Goal: Information Seeking & Learning: Compare options

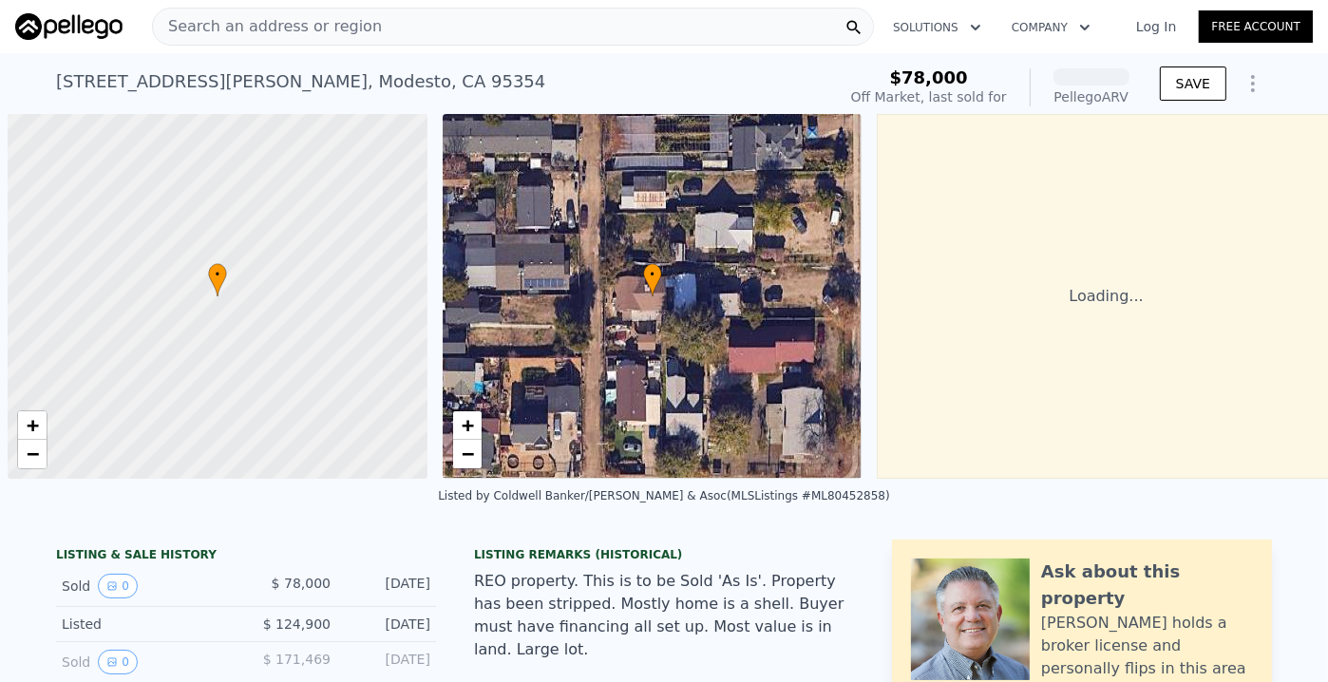
scroll to position [0, 8]
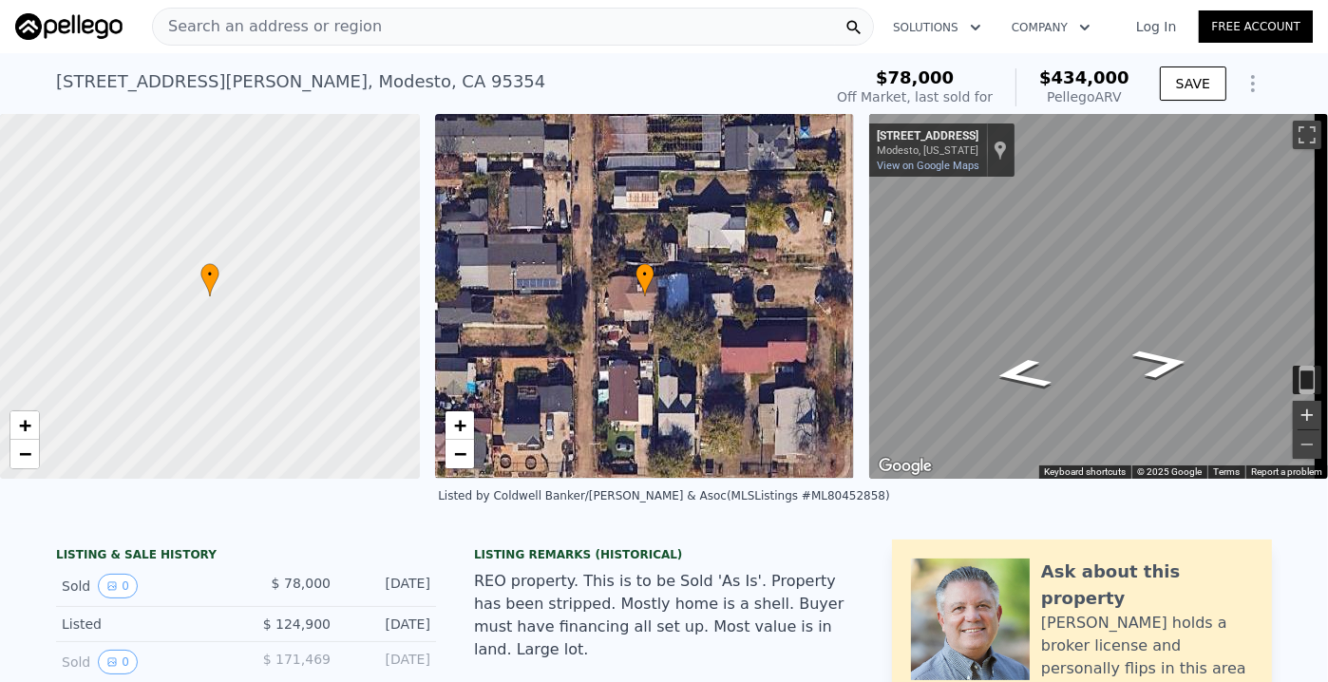
click at [1295, 409] on button "Zoom in" at bounding box center [1307, 415] width 29 height 29
click at [1300, 136] on button "Toggle fullscreen view" at bounding box center [1307, 135] width 29 height 29
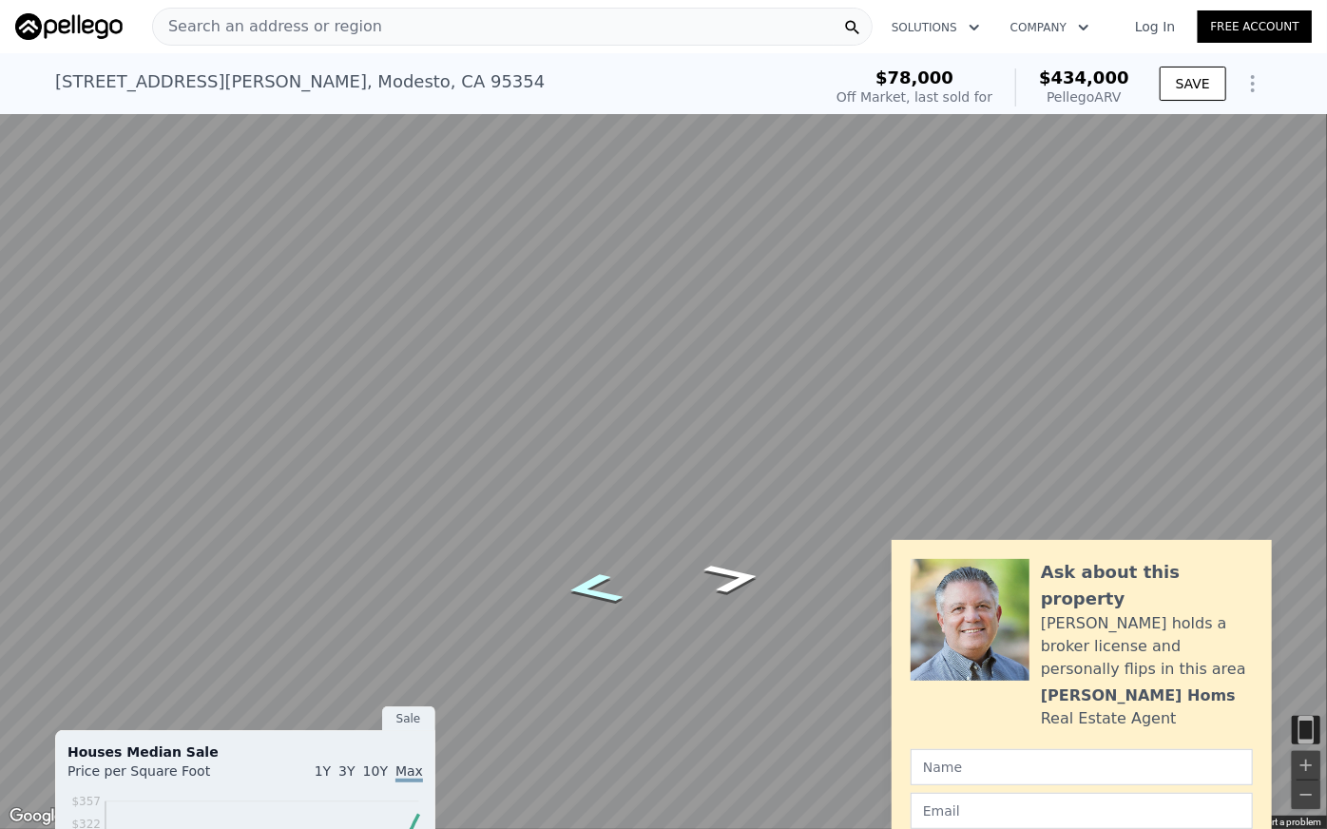
click at [616, 589] on icon "Go West, Monterey Ave" at bounding box center [593, 588] width 107 height 46
click at [597, 593] on icon "Go West, Monterey Ave" at bounding box center [593, 588] width 107 height 46
click at [602, 594] on icon "Go West, Monterey Ave" at bounding box center [593, 586] width 101 height 44
click at [734, 587] on icon "Go East, Monterey Ave" at bounding box center [734, 580] width 101 height 44
click at [734, 587] on icon "Go East, Monterey Ave" at bounding box center [732, 578] width 107 height 46
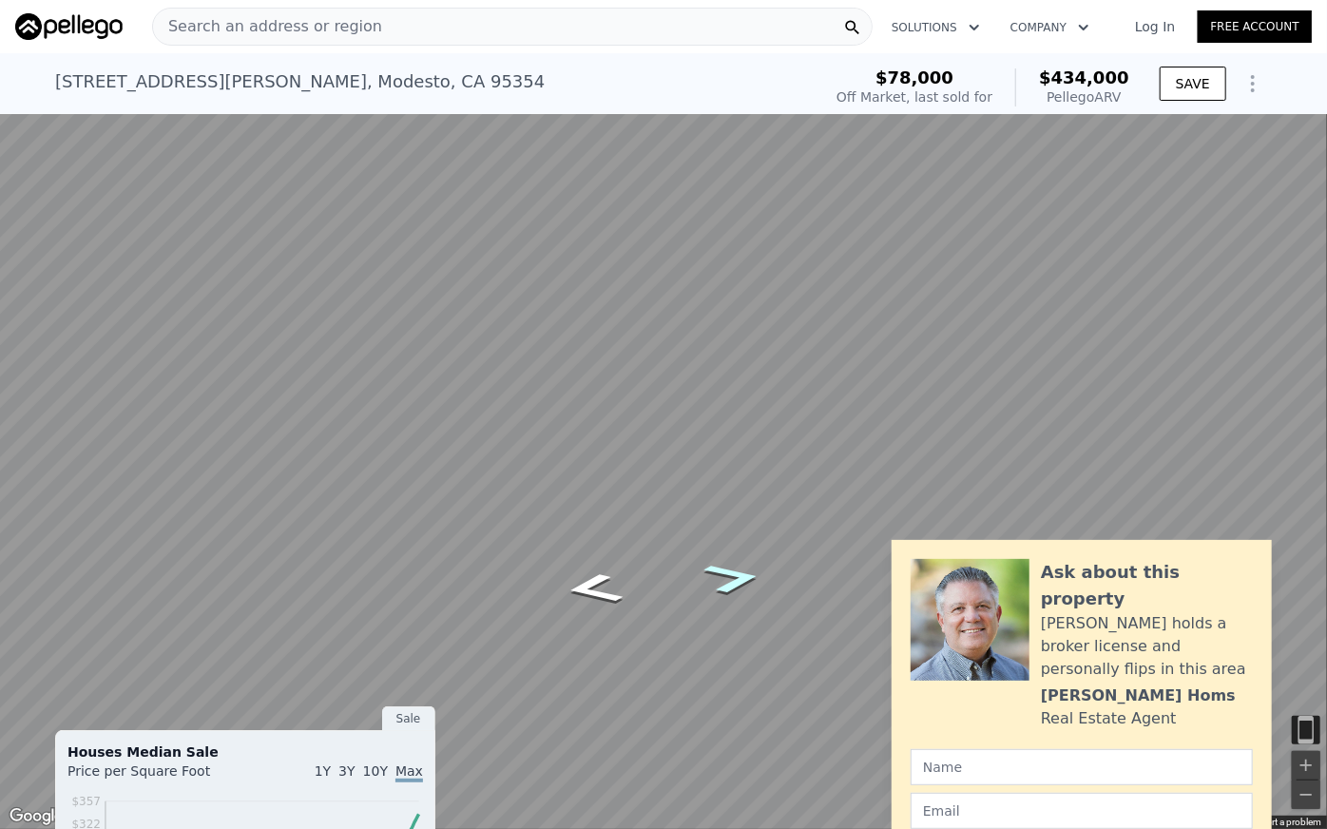
click at [737, 582] on icon "Go East, Monterey Ave" at bounding box center [732, 578] width 107 height 46
click at [1310, 21] on button "Toggle fullscreen view" at bounding box center [1305, 21] width 29 height 29
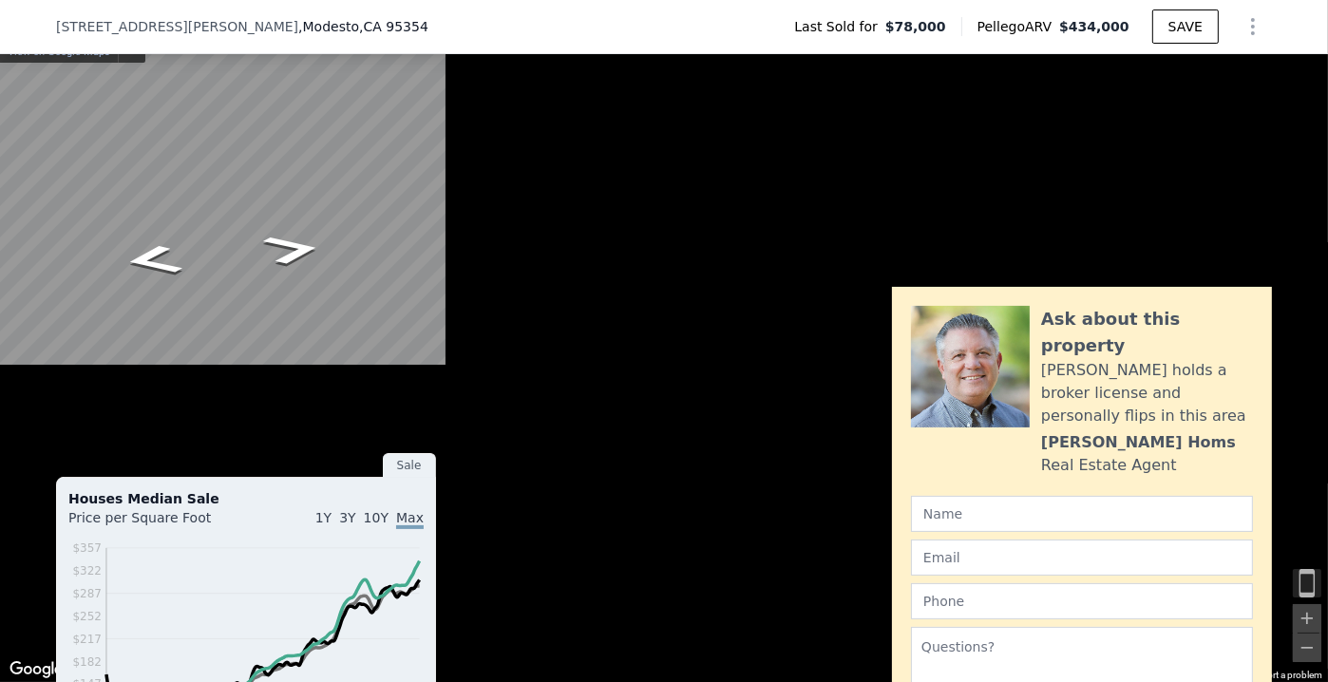
scroll to position [252, 0]
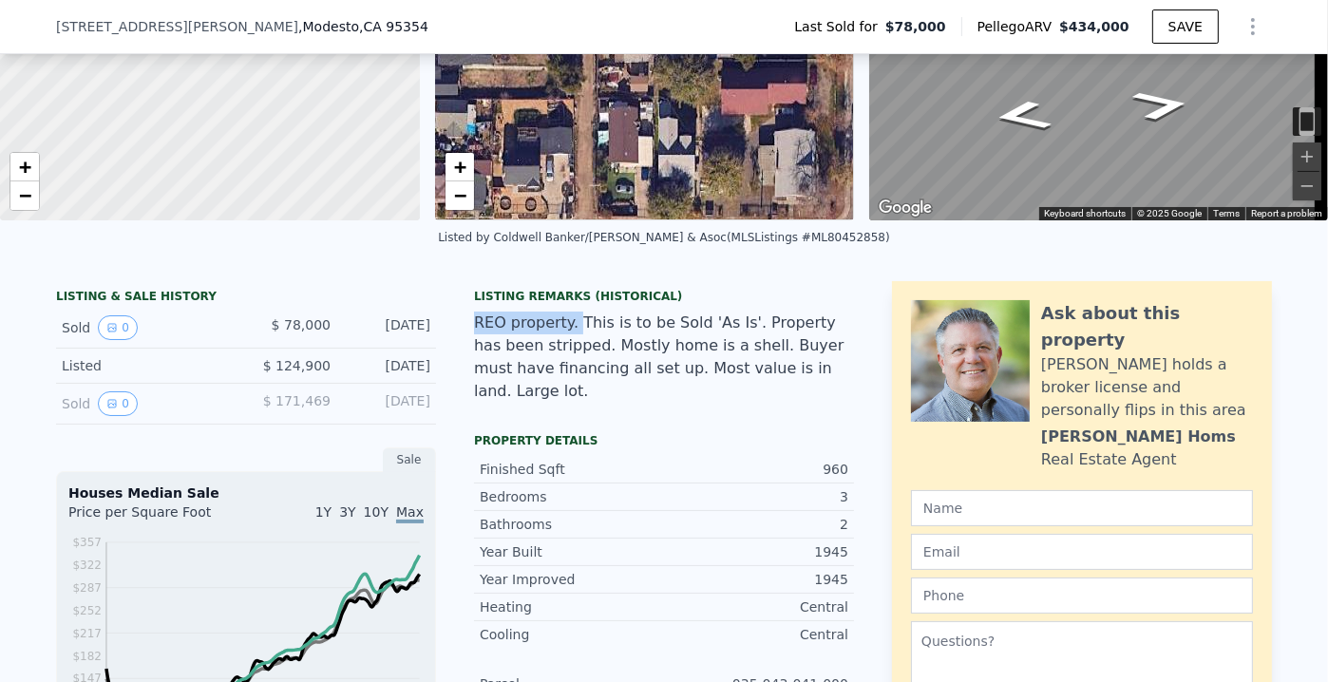
drag, startPoint x: 560, startPoint y: 336, endPoint x: 468, endPoint y: 329, distance: 91.5
click at [474, 329] on div "REO property. This is to be Sold 'As Is'. Property has been stripped. Mostly ho…" at bounding box center [664, 357] width 380 height 91
copy div "REO property."
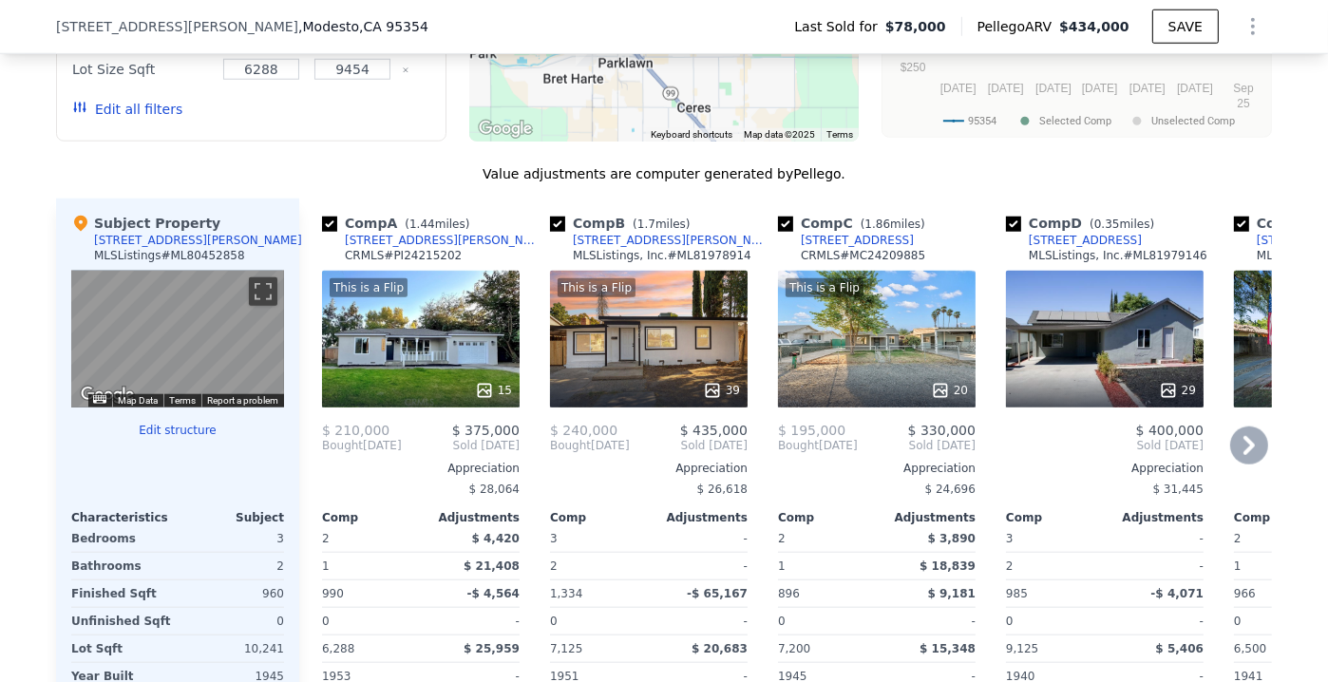
scroll to position [1720, 0]
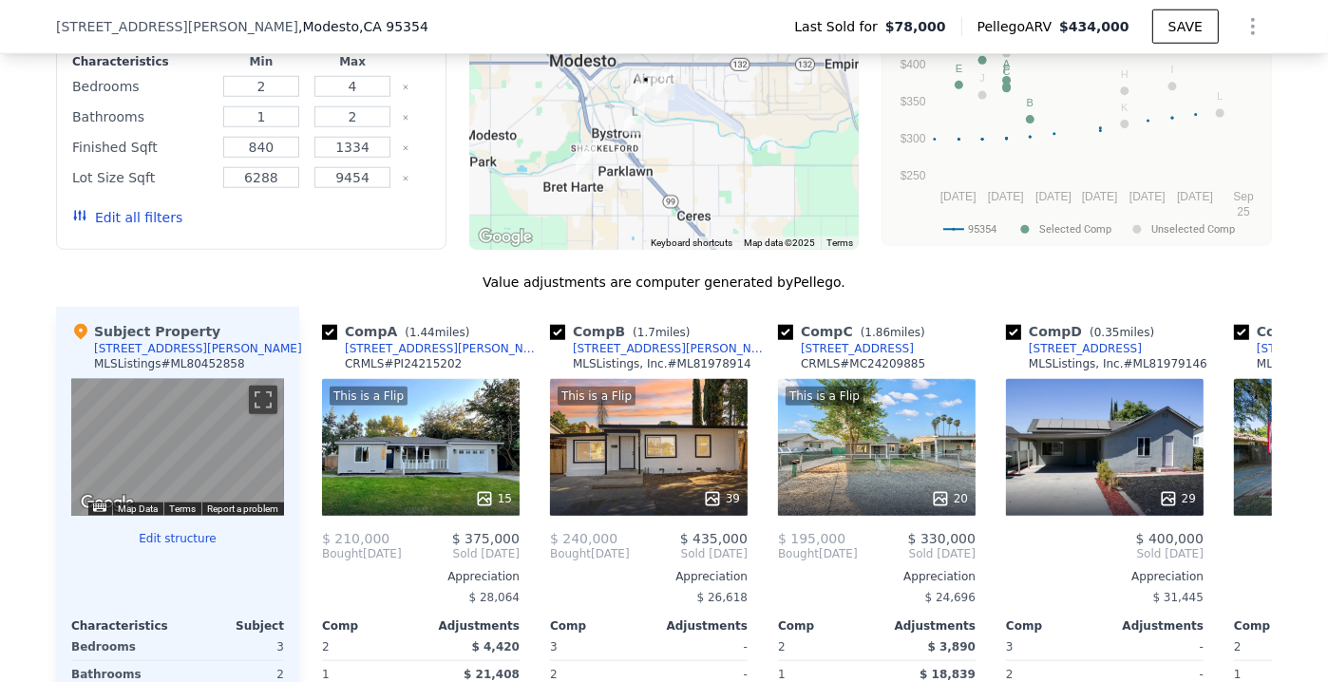
click at [96, 227] on button "Edit all filters" at bounding box center [127, 217] width 110 height 19
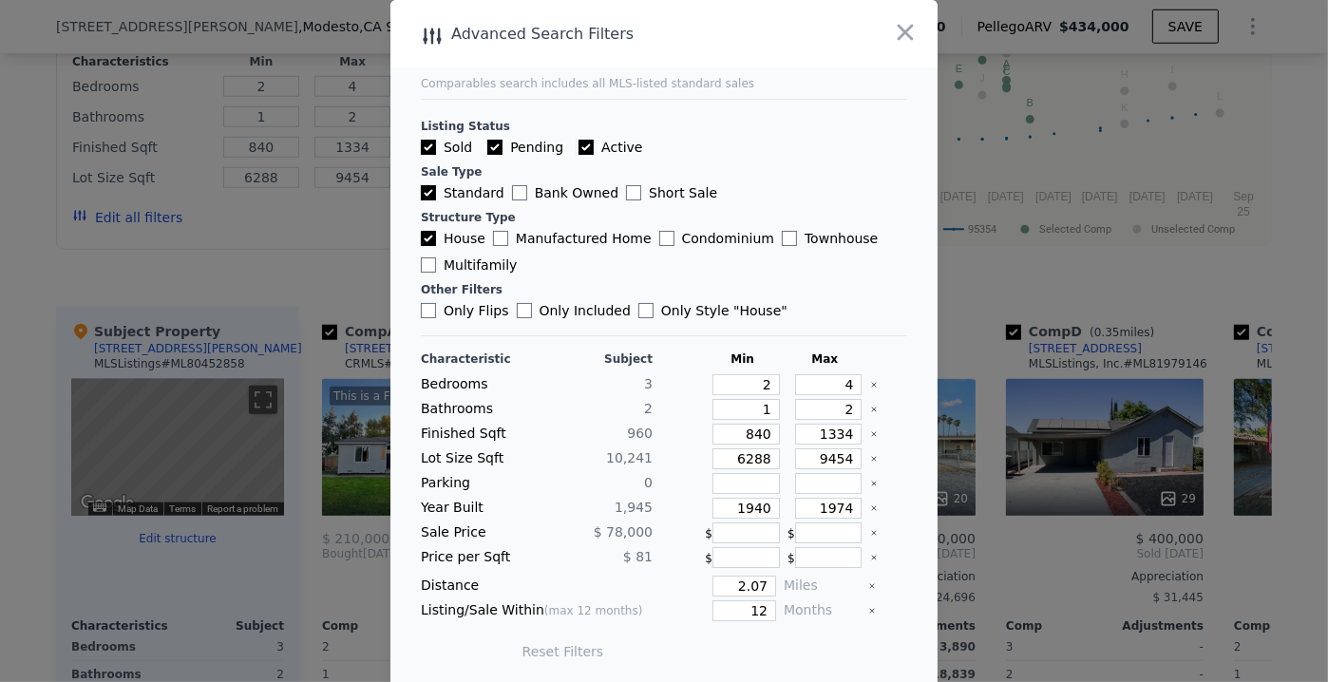
click at [579, 146] on input "Active" at bounding box center [586, 147] width 15 height 15
checkbox input "false"
click at [491, 147] on input "Pending" at bounding box center [494, 147] width 15 height 15
checkbox input "false"
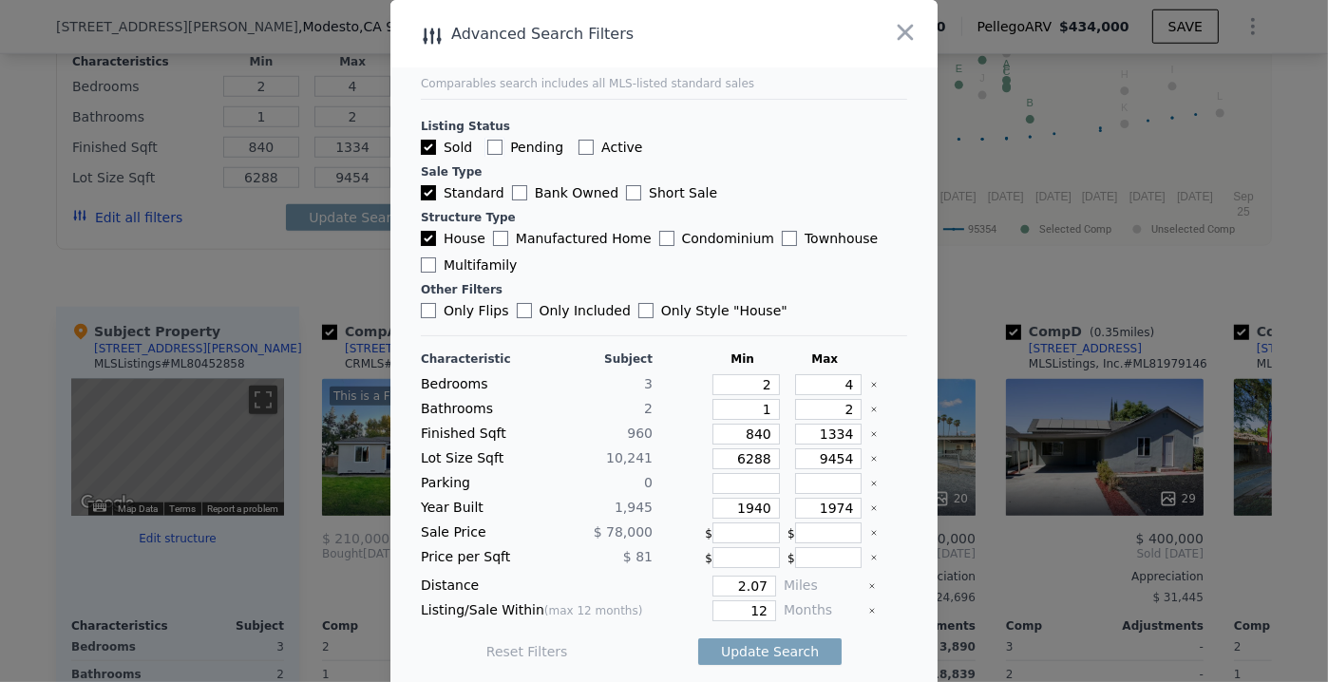
checkbox input "false"
drag, startPoint x: 422, startPoint y: 308, endPoint x: 789, endPoint y: 435, distance: 388.3
click at [423, 308] on input "Only Flips" at bounding box center [428, 310] width 15 height 15
checkbox input "true"
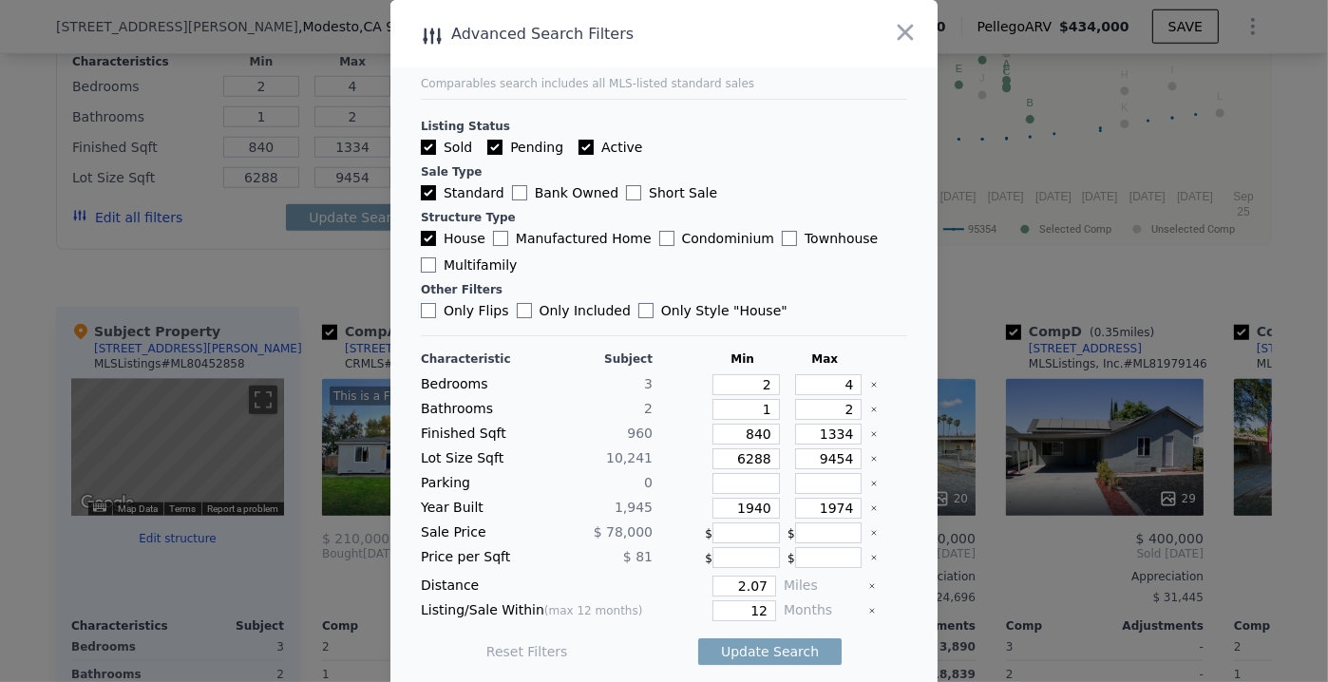
checkbox input "true"
checkbox input "false"
drag, startPoint x: 812, startPoint y: 433, endPoint x: 882, endPoint y: 429, distance: 69.5
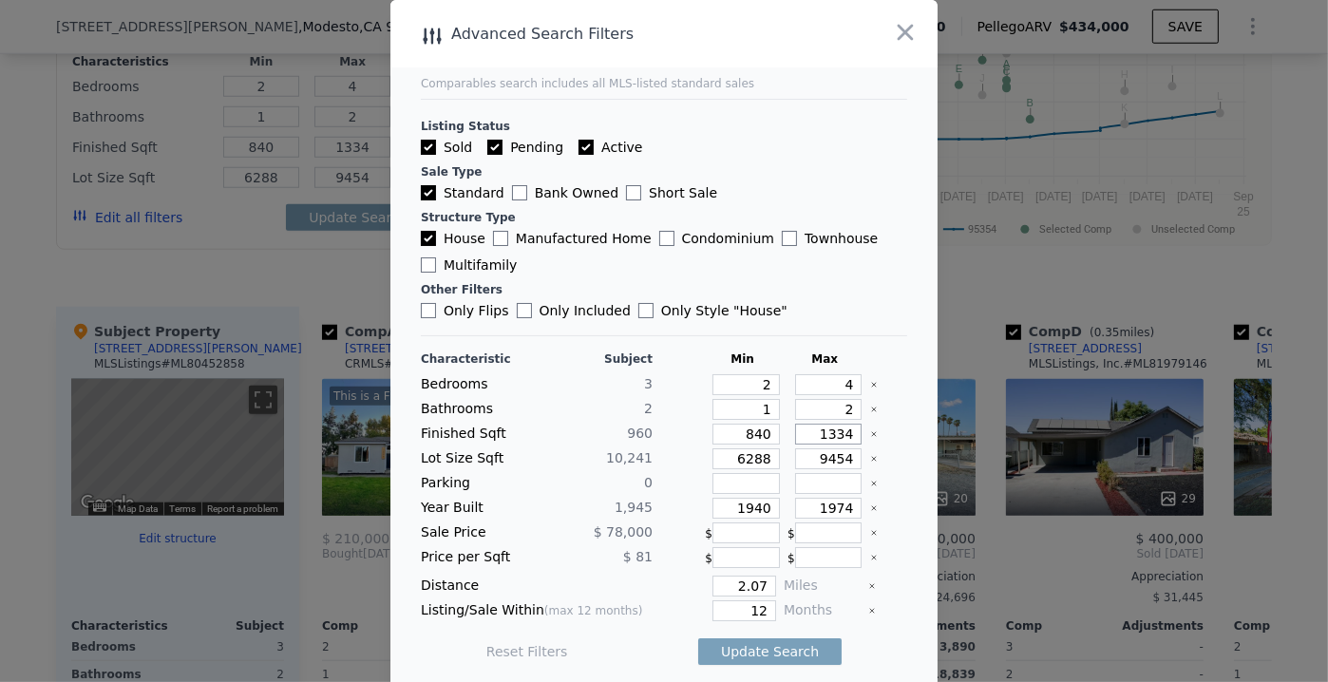
click at [882, 429] on div "Finished Sqft [PHONE_NUMBER]" at bounding box center [664, 434] width 487 height 21
type input "12"
type input "120"
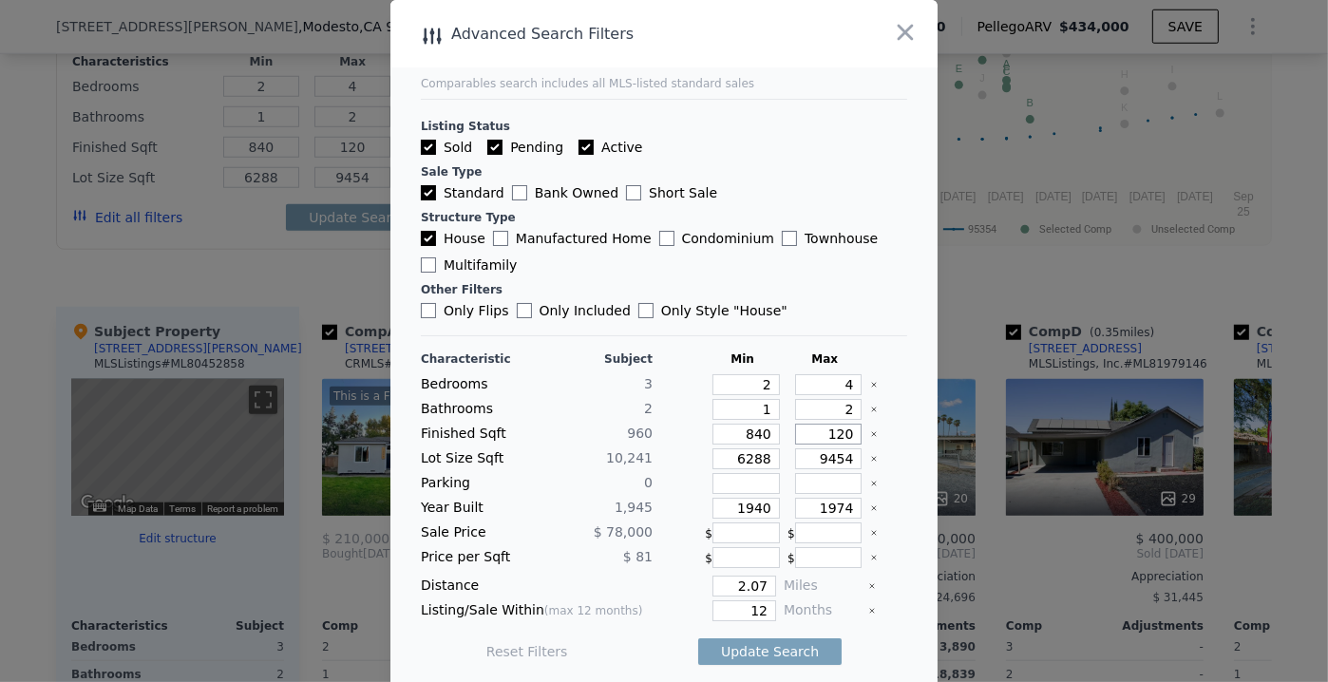
type input "1200"
type input "120"
type input "12"
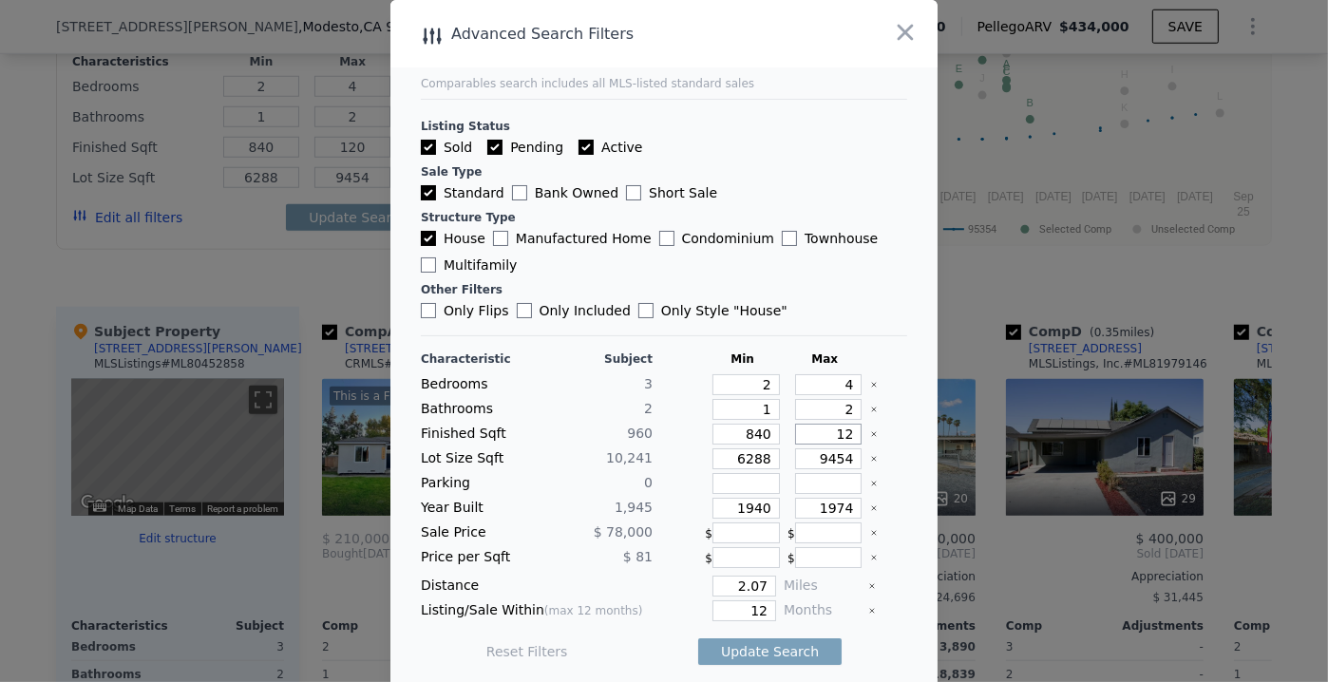
type input "12"
type input "126"
type input "1260"
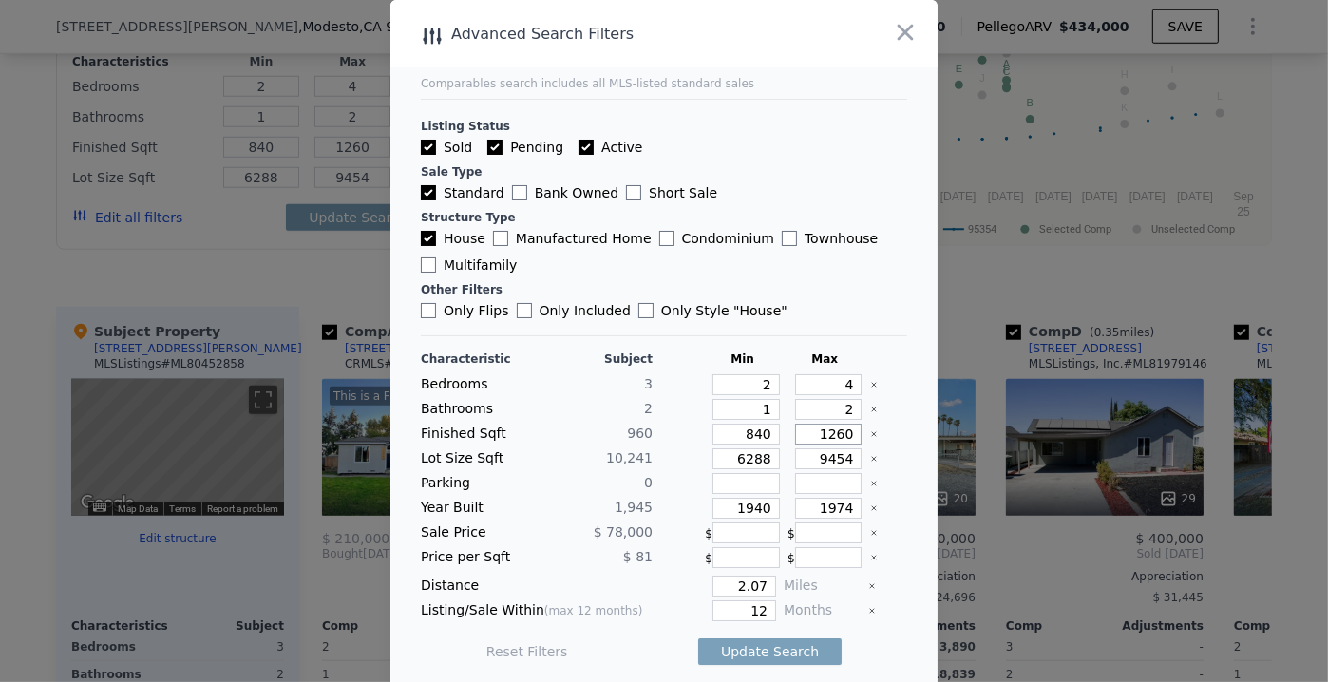
type input "1260"
click at [755, 435] on input "840" at bounding box center [746, 434] width 67 height 21
drag, startPoint x: 804, startPoint y: 458, endPoint x: 870, endPoint y: 454, distance: 66.6
click at [870, 454] on div "Lot Size Sqft 10,241 6288 9454" at bounding box center [664, 459] width 487 height 21
type input "1"
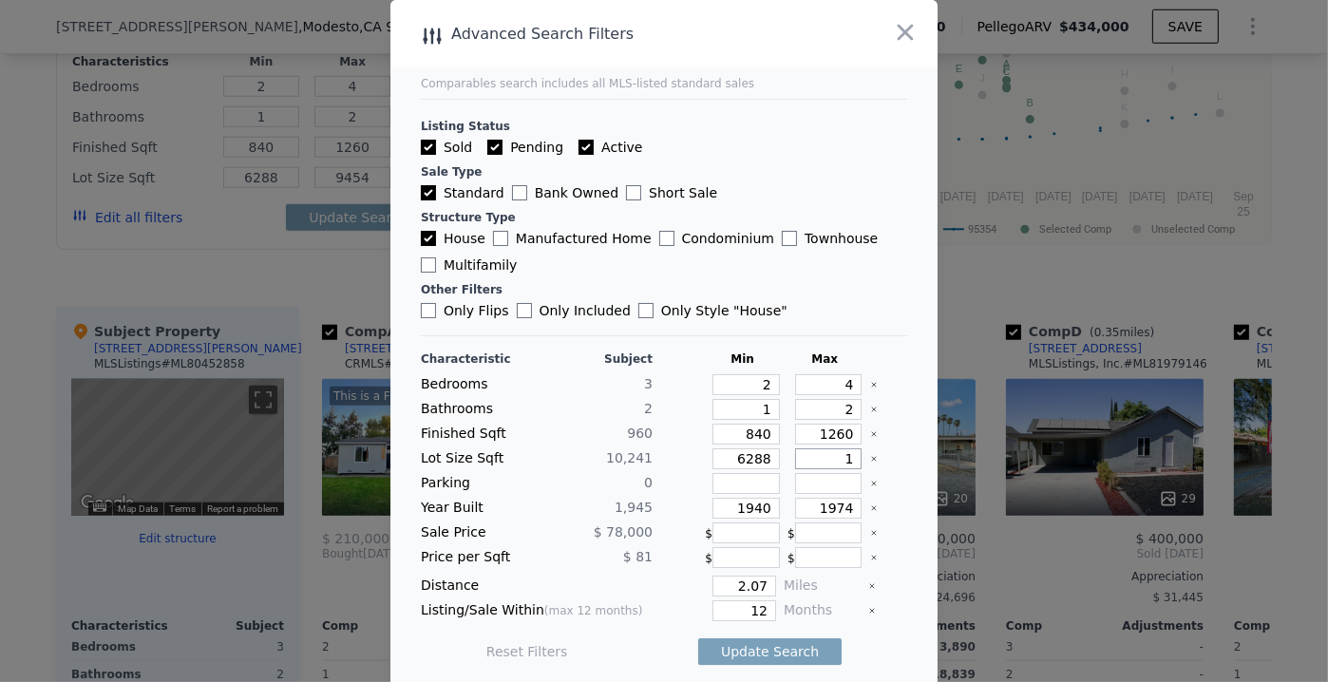
type input "1"
type input "11"
type input "110"
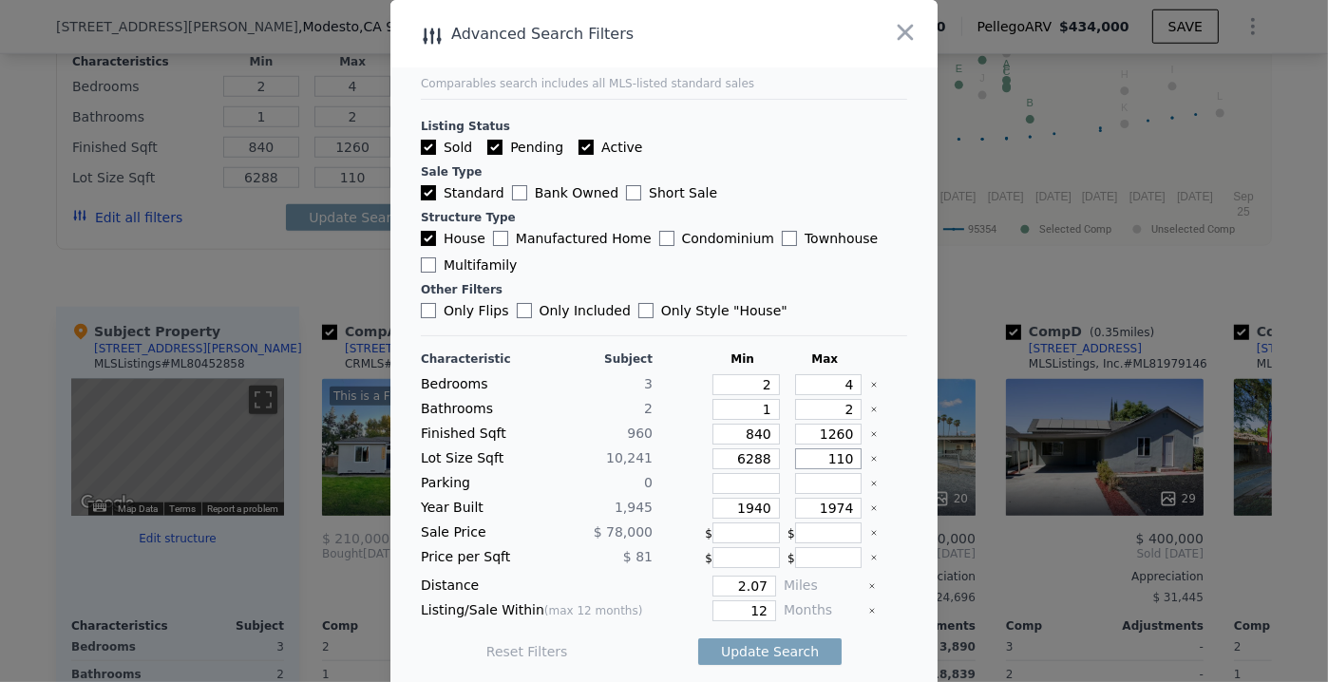
type input "1100"
type input "11000"
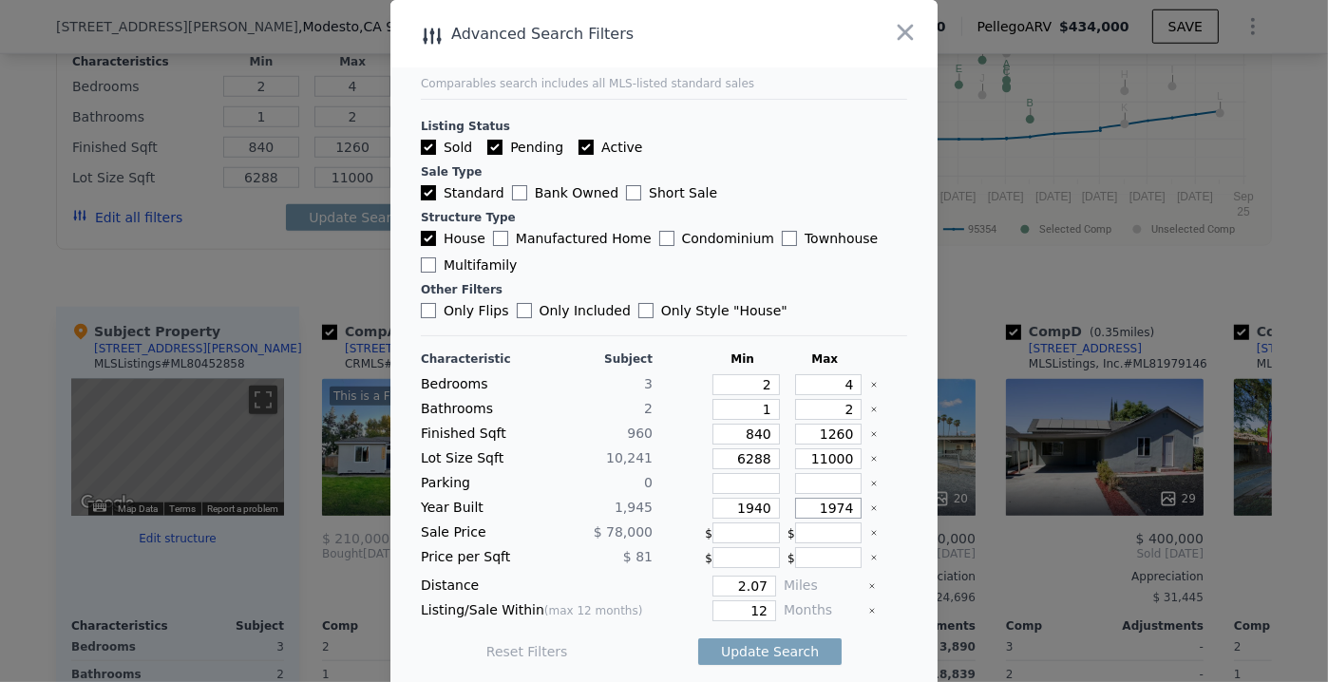
click at [822, 502] on input "1974" at bounding box center [828, 508] width 67 height 21
drag, startPoint x: 827, startPoint y: 506, endPoint x: 843, endPoint y: 505, distance: 16.2
click at [843, 505] on div "1974" at bounding box center [825, 508] width 75 height 21
drag, startPoint x: 824, startPoint y: 501, endPoint x: 846, endPoint y: 502, distance: 21.9
click at [846, 502] on div "Year Built 1,945 1940 1970" at bounding box center [664, 508] width 487 height 21
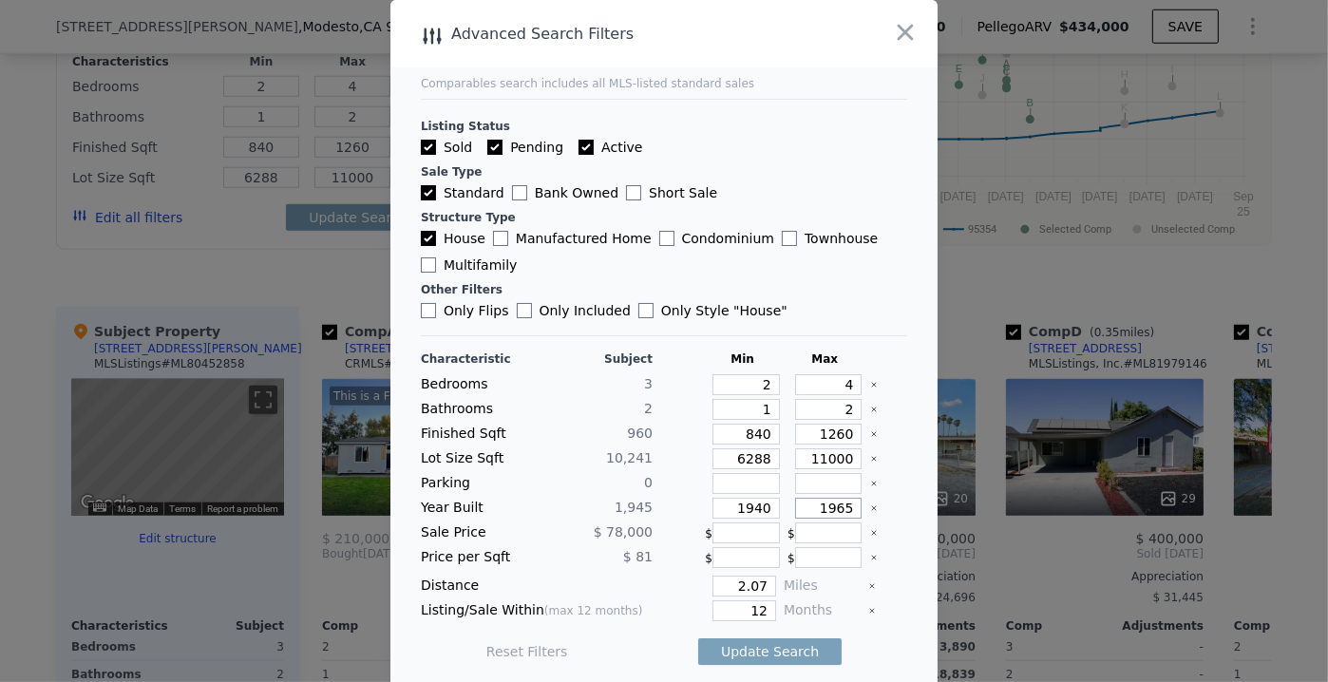
type input "1965"
drag, startPoint x: 726, startPoint y: 582, endPoint x: 768, endPoint y: 579, distance: 41.9
click at [770, 578] on div "Distance 2.07 Miles" at bounding box center [664, 586] width 487 height 21
click at [730, 581] on input "1" at bounding box center [745, 586] width 64 height 21
type input "1"
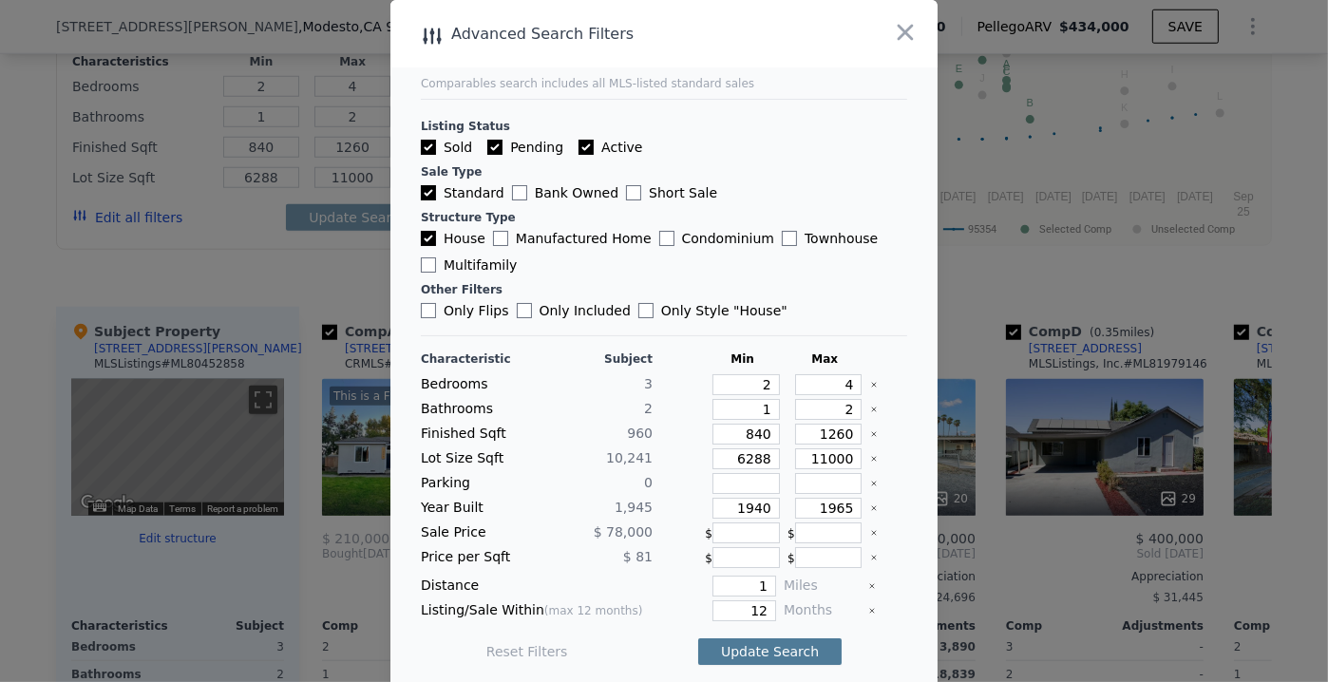
click at [735, 644] on button "Update Search" at bounding box center [769, 652] width 143 height 27
checkbox input "false"
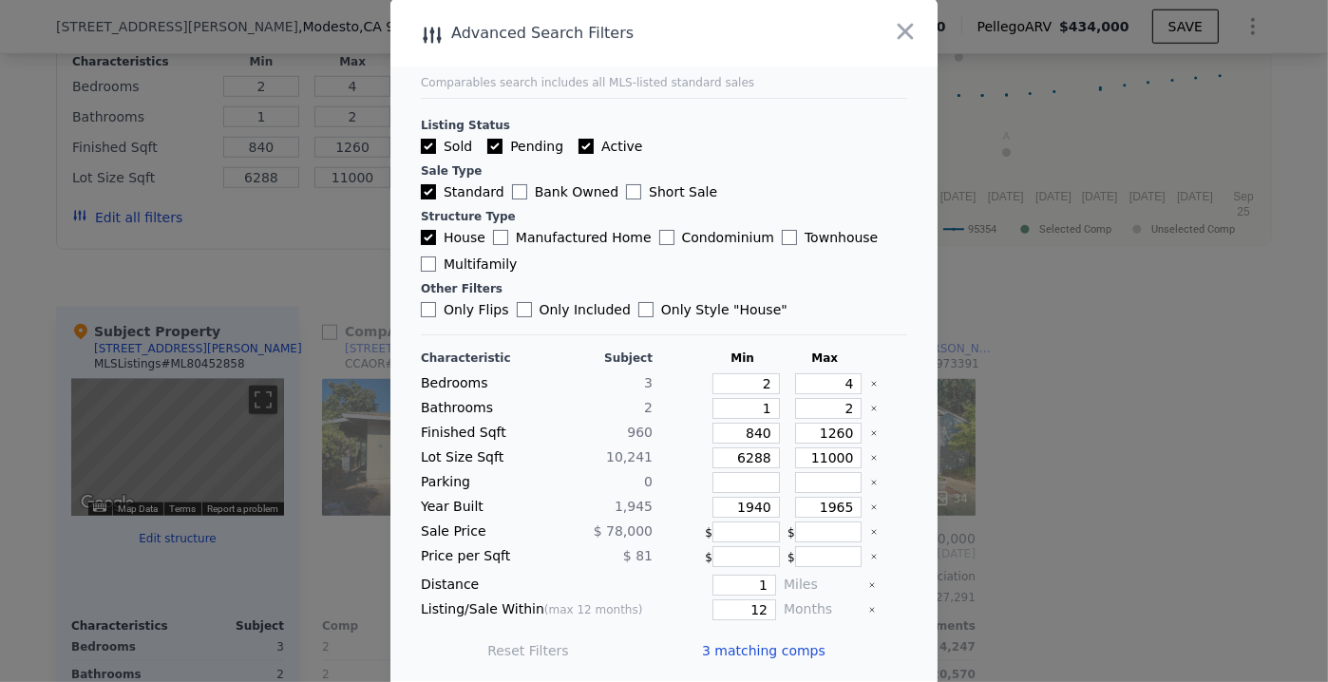
scroll to position [1, 0]
click at [746, 644] on span "3 matching comps" at bounding box center [764, 650] width 124 height 19
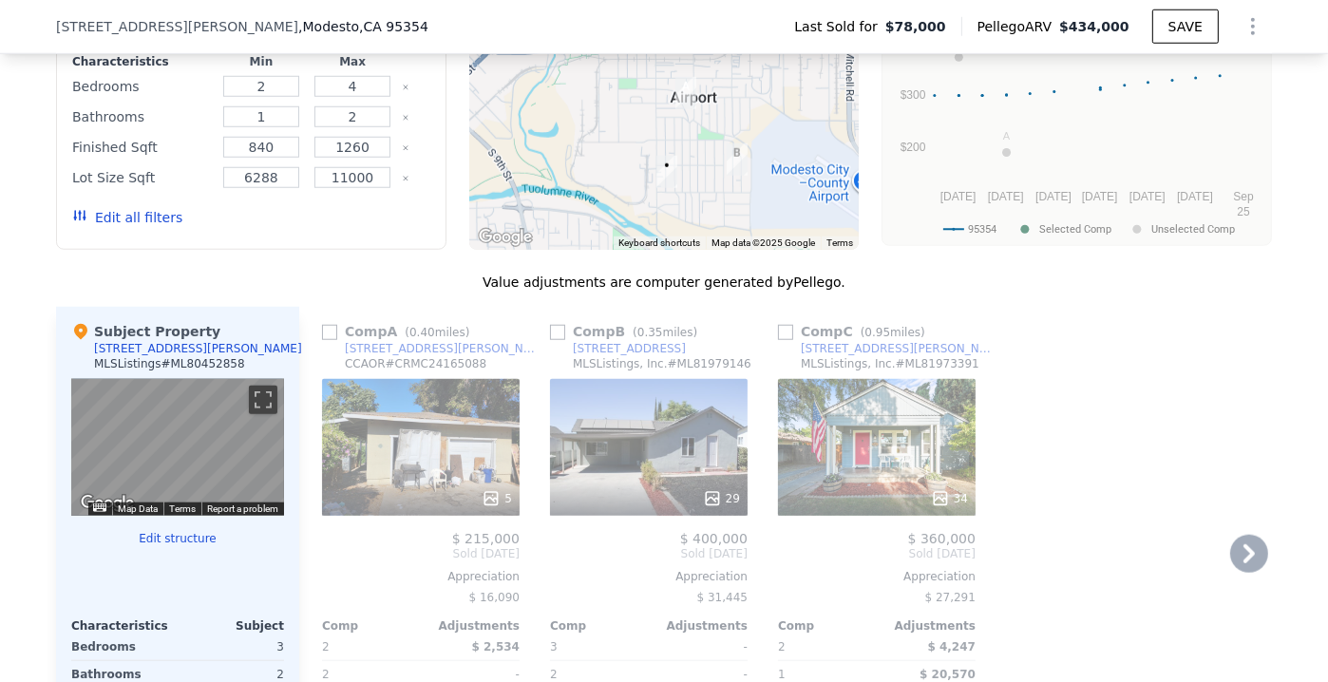
scroll to position [1806, 0]
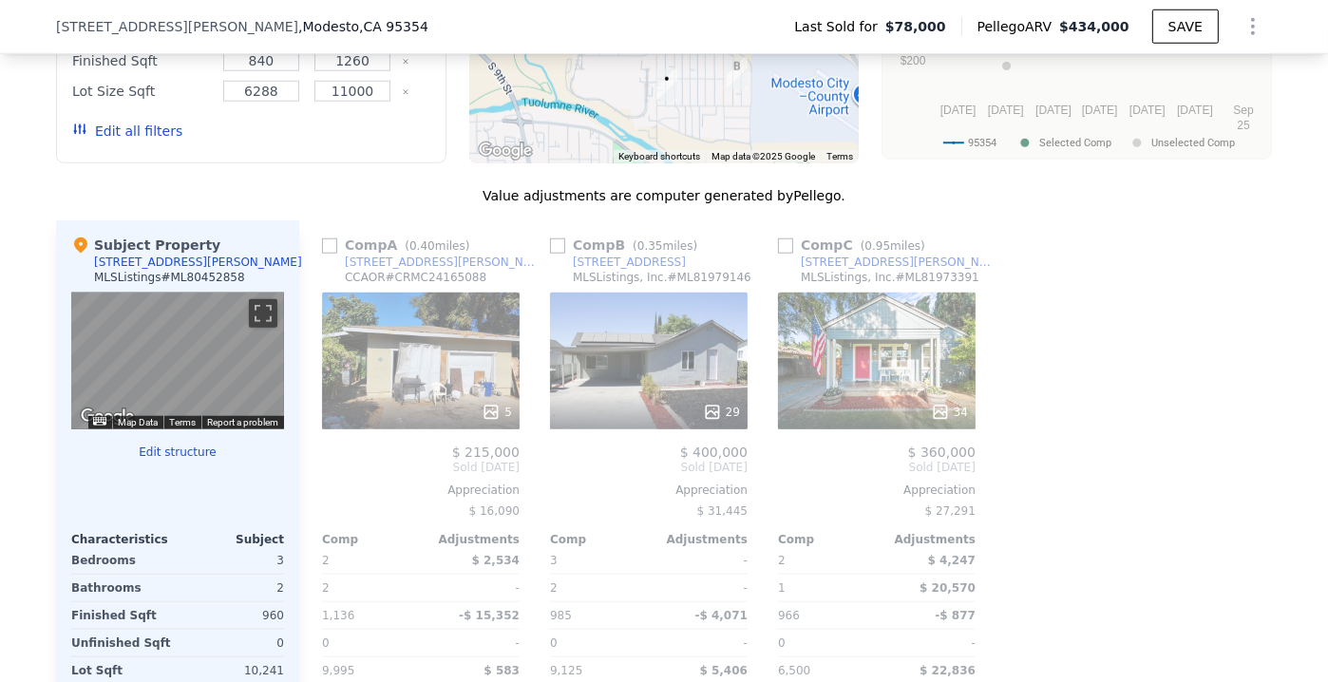
click at [138, 141] on button "Edit all filters" at bounding box center [127, 131] width 110 height 19
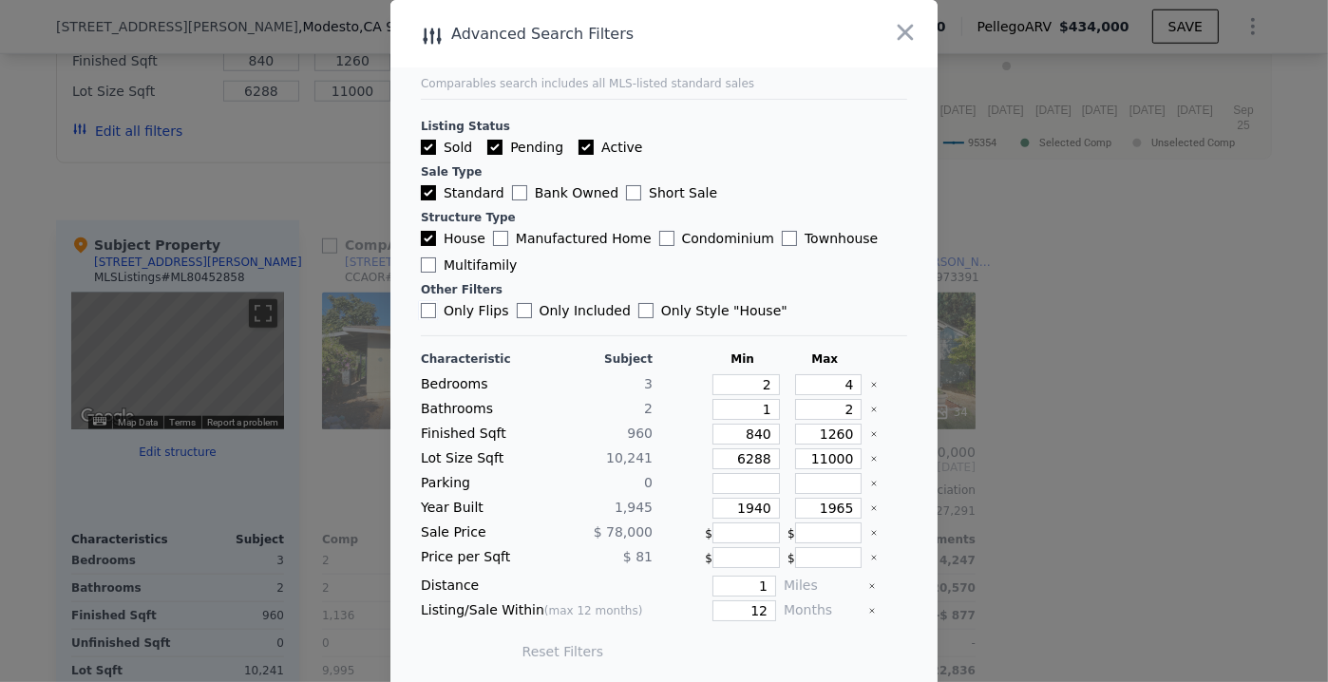
click at [422, 316] on input "Only Flips" at bounding box center [428, 310] width 15 height 15
checkbox input "true"
drag, startPoint x: 753, startPoint y: 501, endPoint x: 709, endPoint y: 501, distance: 43.7
click at [713, 501] on input "1940" at bounding box center [746, 507] width 67 height 21
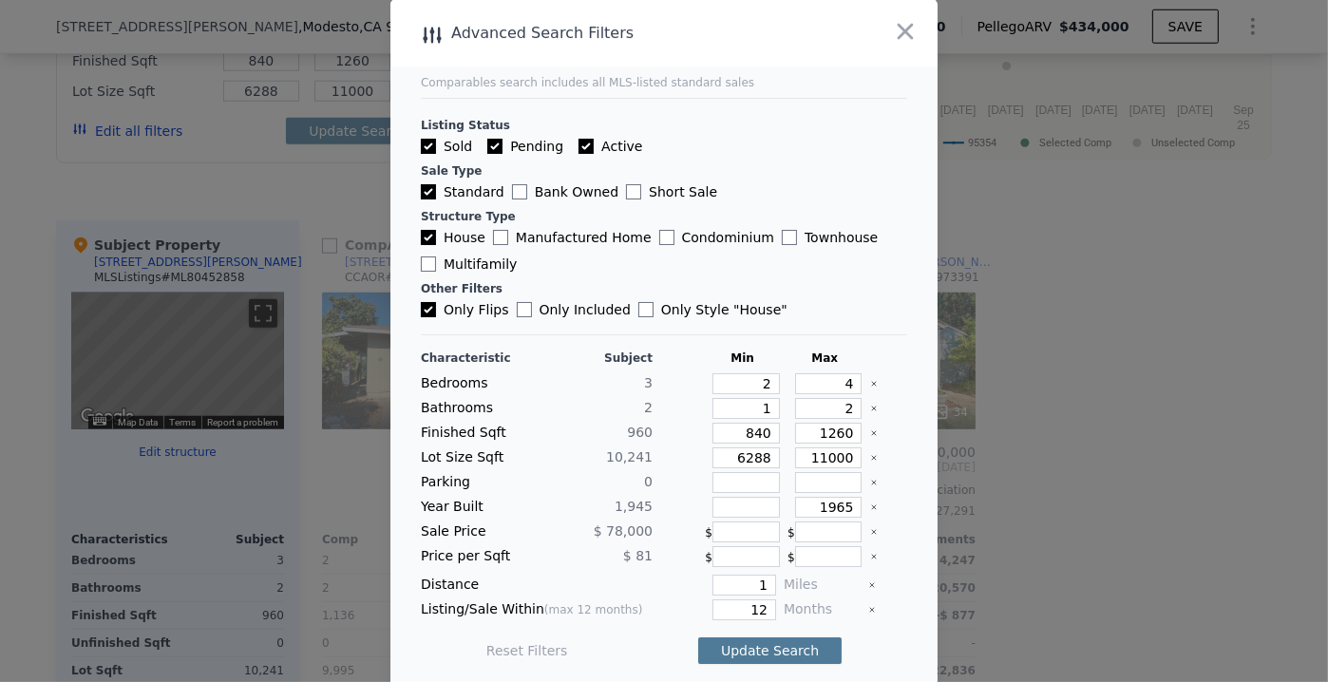
click at [754, 644] on button "Update Search" at bounding box center [769, 651] width 143 height 27
drag, startPoint x: 755, startPoint y: 461, endPoint x: 716, endPoint y: 457, distance: 39.1
click at [716, 457] on input "6288" at bounding box center [746, 458] width 67 height 21
drag, startPoint x: 753, startPoint y: 424, endPoint x: 713, endPoint y: 430, distance: 40.3
click at [713, 430] on input "840" at bounding box center [746, 433] width 67 height 21
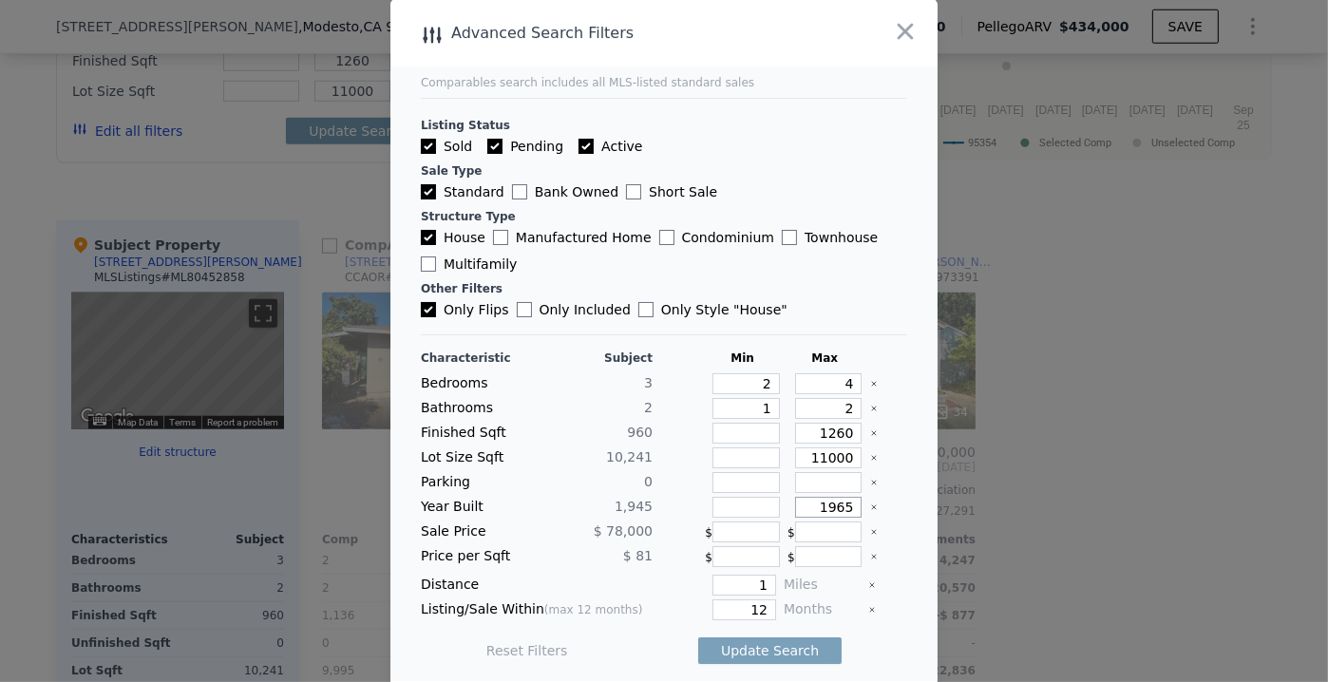
click at [871, 507] on div "Year Built 1,945 1965" at bounding box center [664, 507] width 487 height 21
click at [730, 638] on button "Update Search" at bounding box center [769, 651] width 143 height 27
click at [579, 143] on input "Active" at bounding box center [586, 146] width 15 height 15
checkbox input "false"
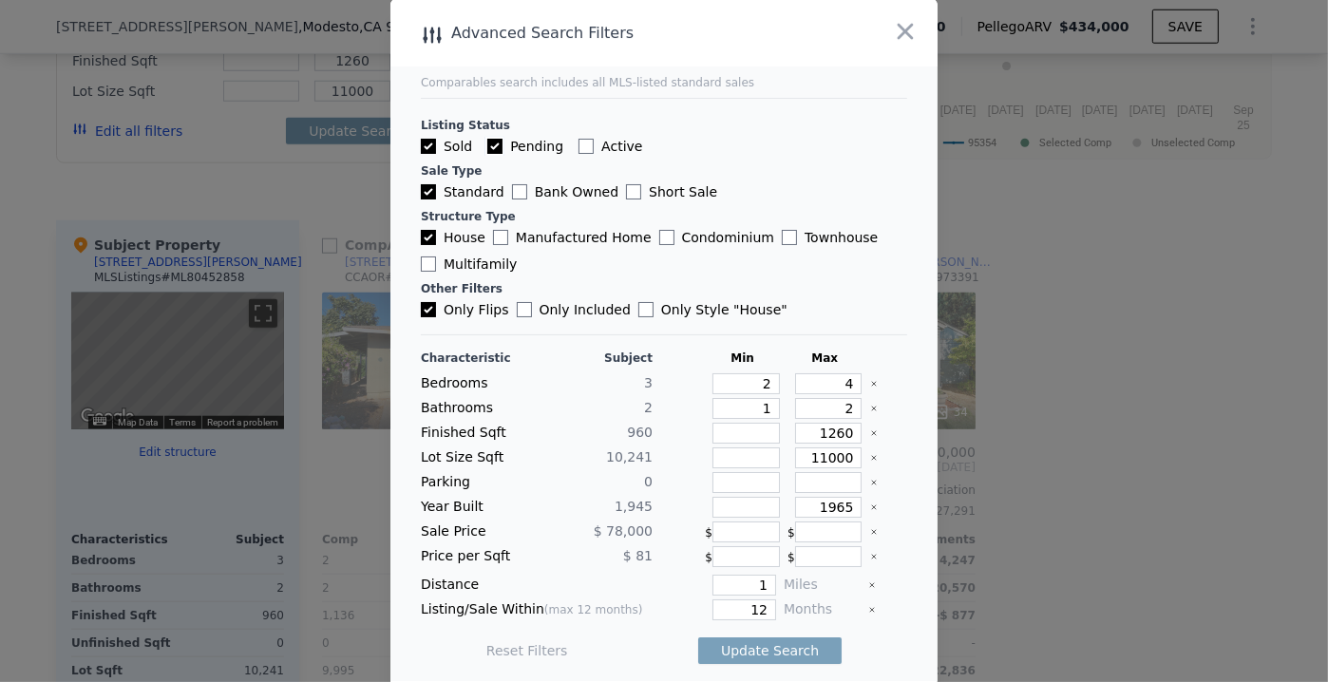
drag, startPoint x: 490, startPoint y: 144, endPoint x: 579, endPoint y: 269, distance: 152.7
click at [491, 144] on input "Pending" at bounding box center [494, 146] width 15 height 15
checkbox input "false"
click at [754, 639] on button "Update Search" at bounding box center [769, 651] width 143 height 27
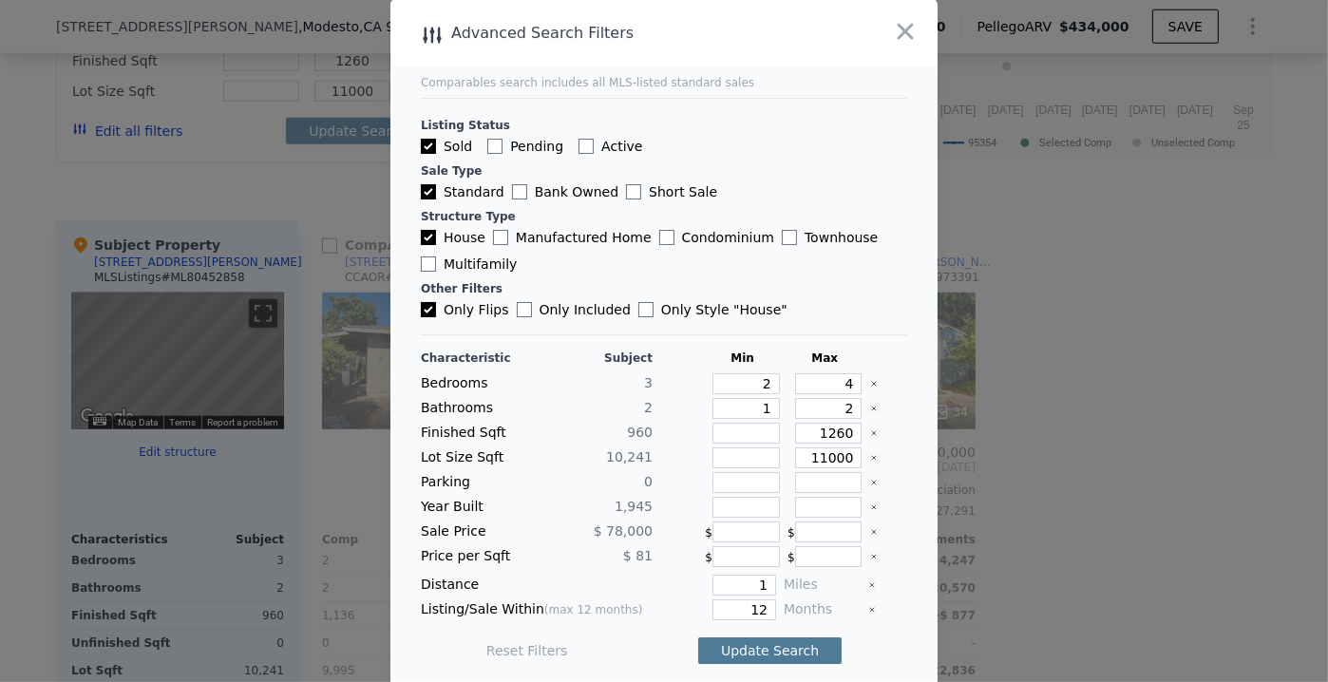
click at [735, 643] on button "Update Search" at bounding box center [769, 651] width 143 height 27
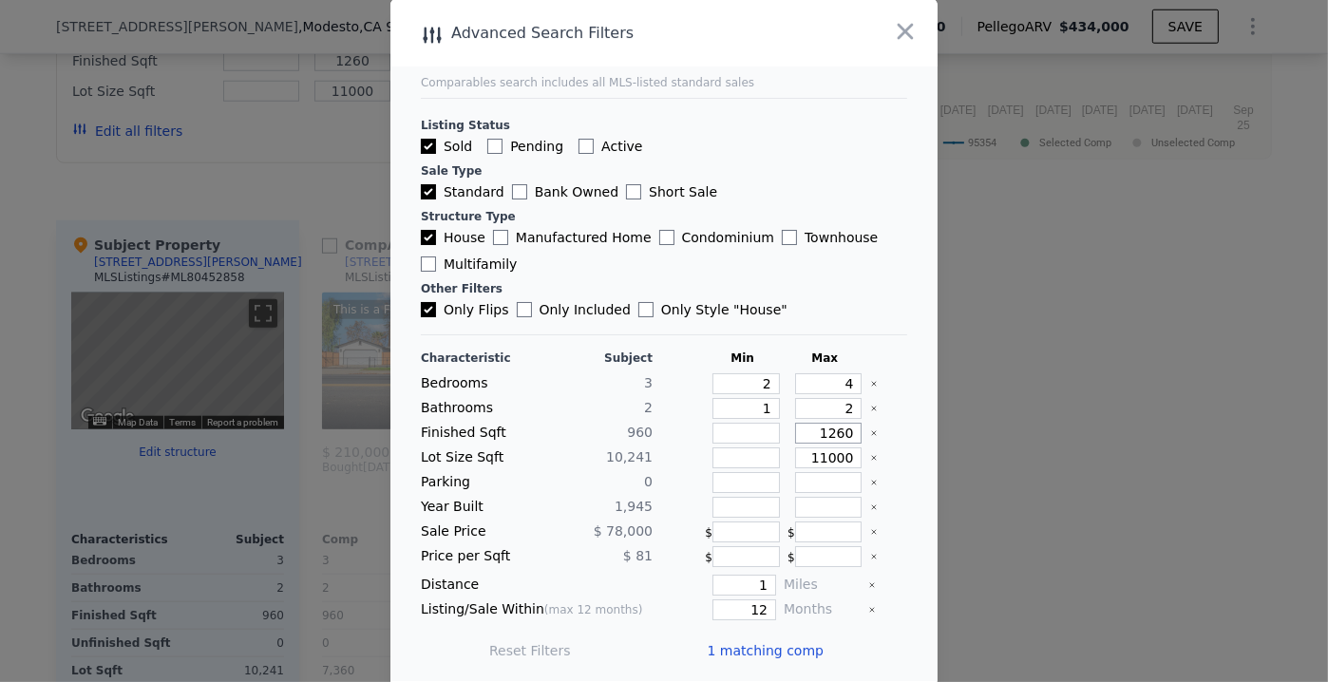
drag, startPoint x: 796, startPoint y: 432, endPoint x: 907, endPoint y: 434, distance: 111.2
click at [907, 434] on main "Comparables search includes all MLS-listed standard sales Listing Status Sold P…" at bounding box center [664, 340] width 547 height 682
click at [792, 644] on button "Update Search" at bounding box center [769, 651] width 143 height 27
click at [905, 24] on icon "button" at bounding box center [906, 32] width 16 height 16
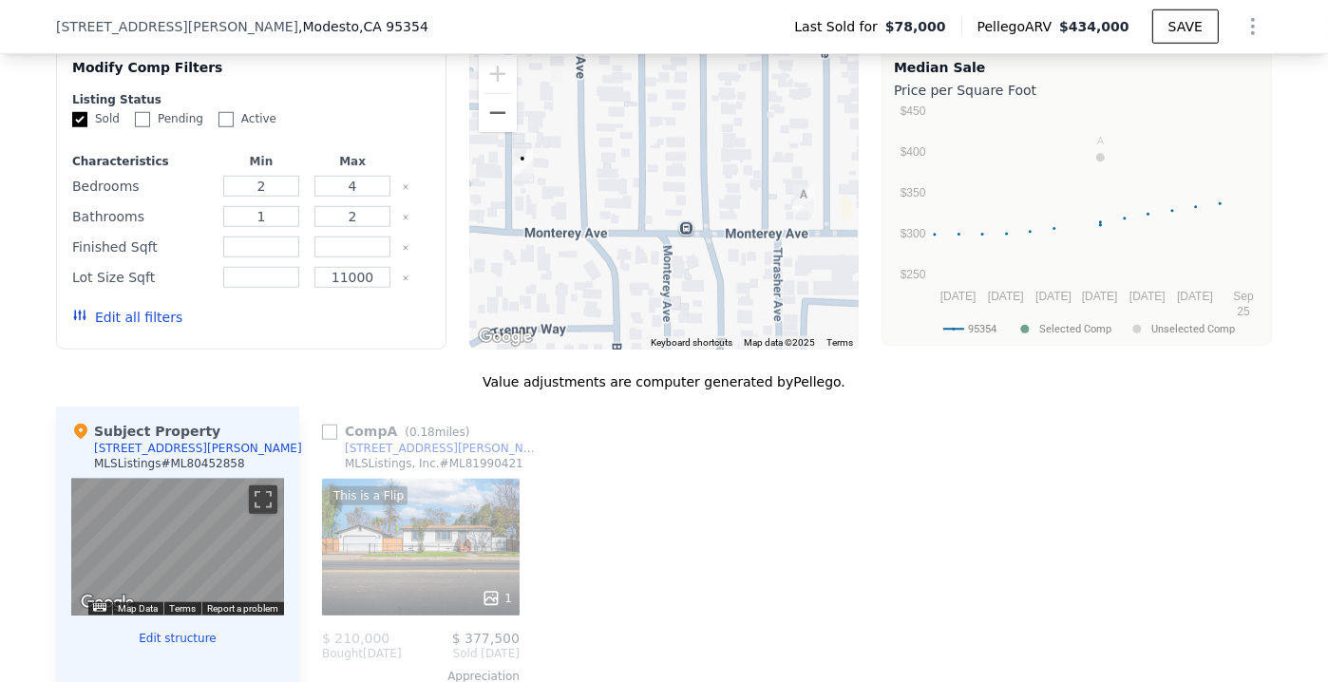
scroll to position [1461, 0]
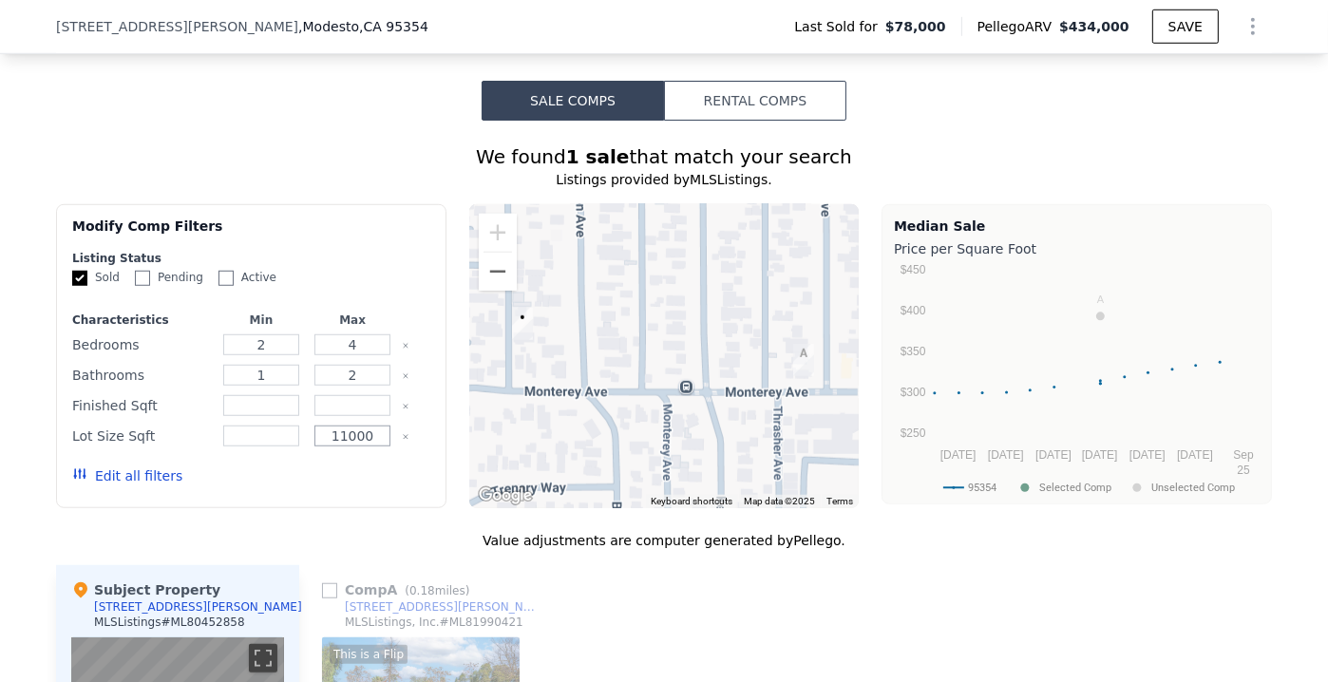
drag, startPoint x: 315, startPoint y: 448, endPoint x: 487, endPoint y: 459, distance: 172.4
click at [487, 459] on div "Modify Comp Filters Listing Status Sold Pending Active Characteristics Min Max …" at bounding box center [664, 356] width 1216 height 304
click at [337, 483] on button "Update Search" at bounding box center [357, 476] width 143 height 27
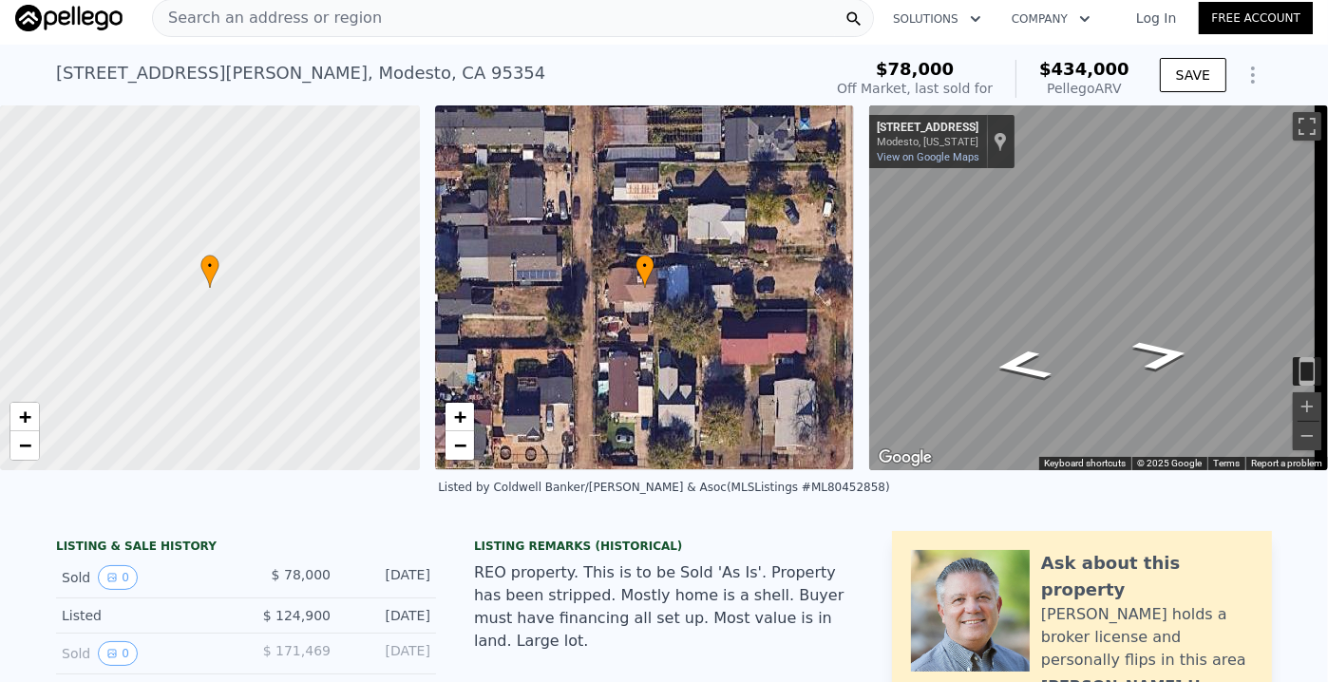
scroll to position [0, 0]
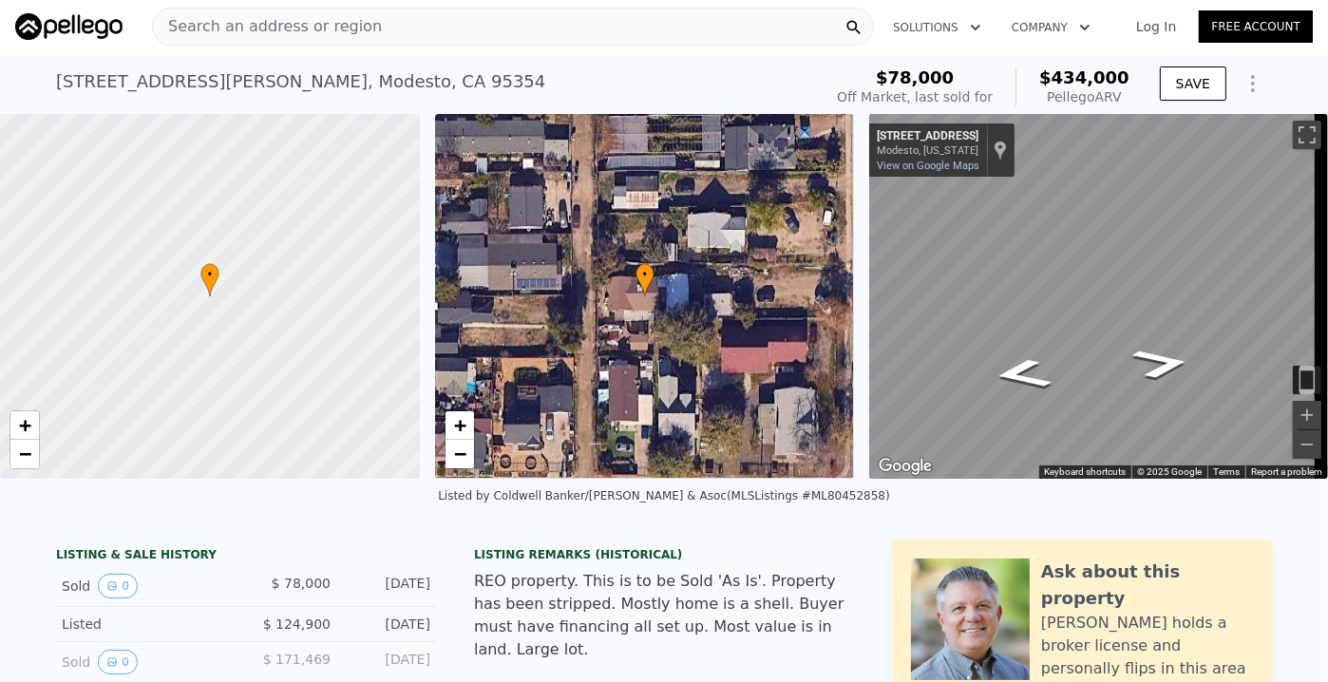
click at [324, 29] on span "Search an address or region" at bounding box center [267, 26] width 229 height 23
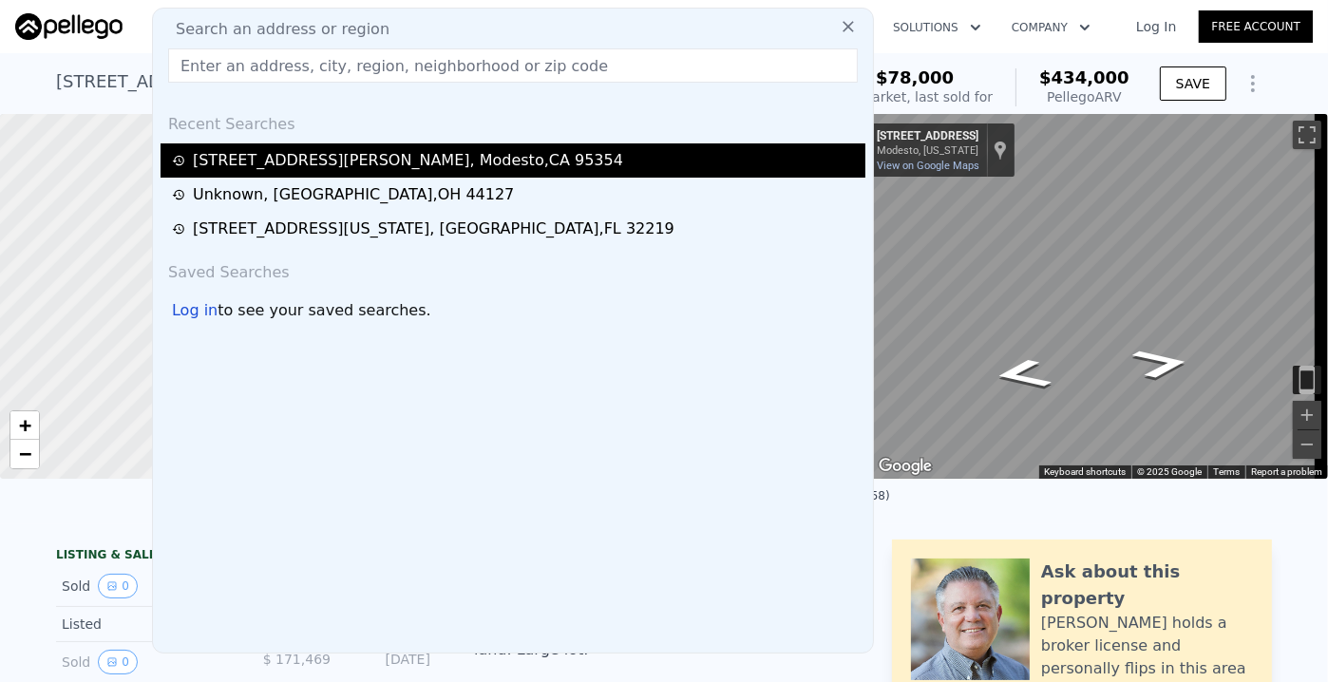
click at [243, 167] on div "[STREET_ADDRESS][PERSON_NAME]" at bounding box center [408, 160] width 430 height 23
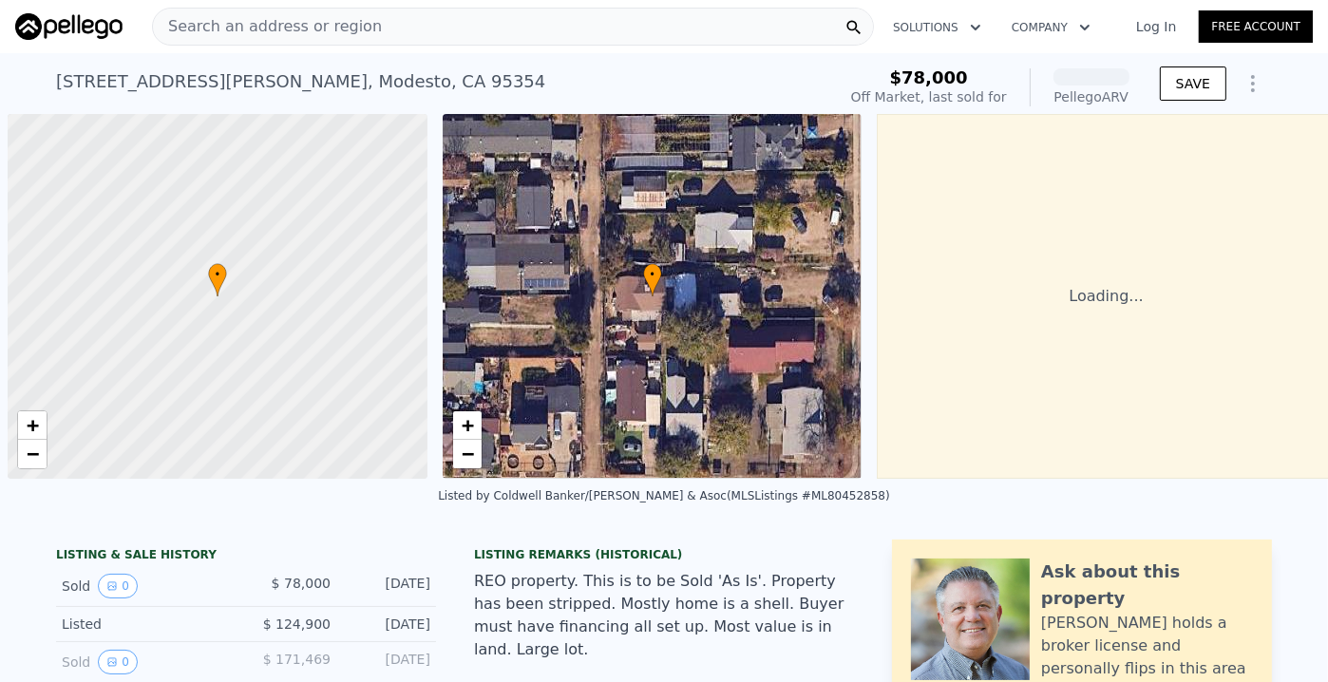
scroll to position [0, 8]
